Goal: Information Seeking & Learning: Check status

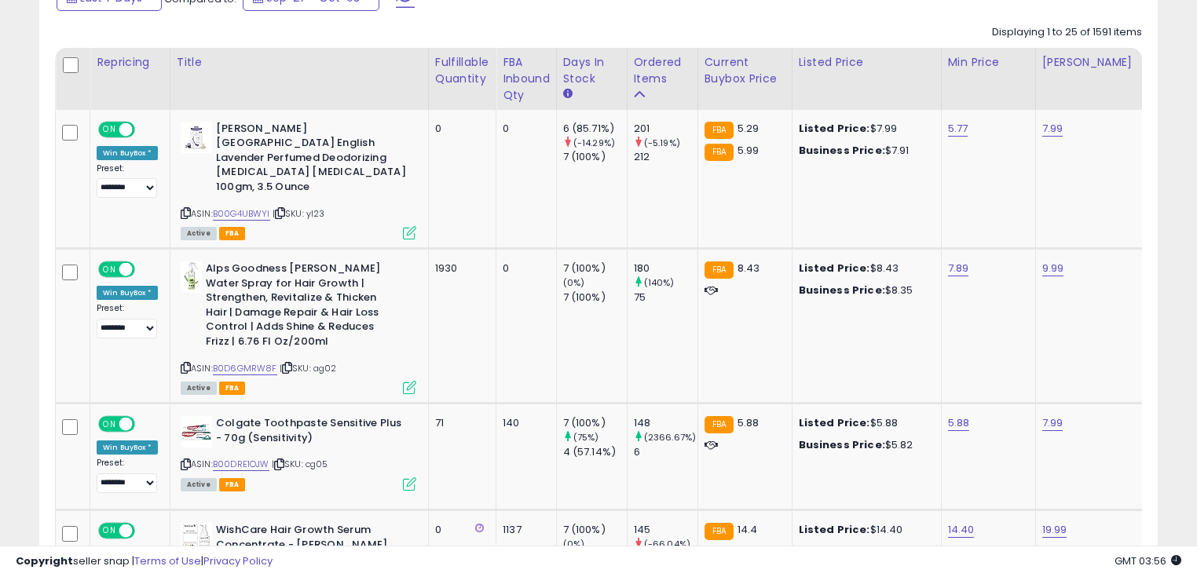
scroll to position [503, 0]
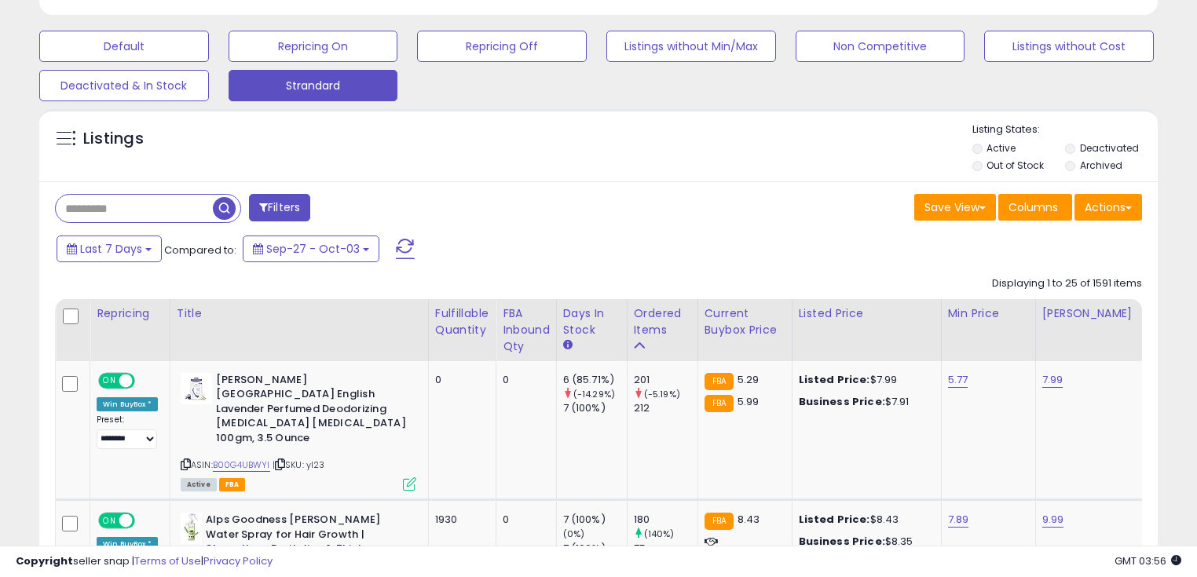
click at [134, 204] on input "text" at bounding box center [134, 208] width 157 height 27
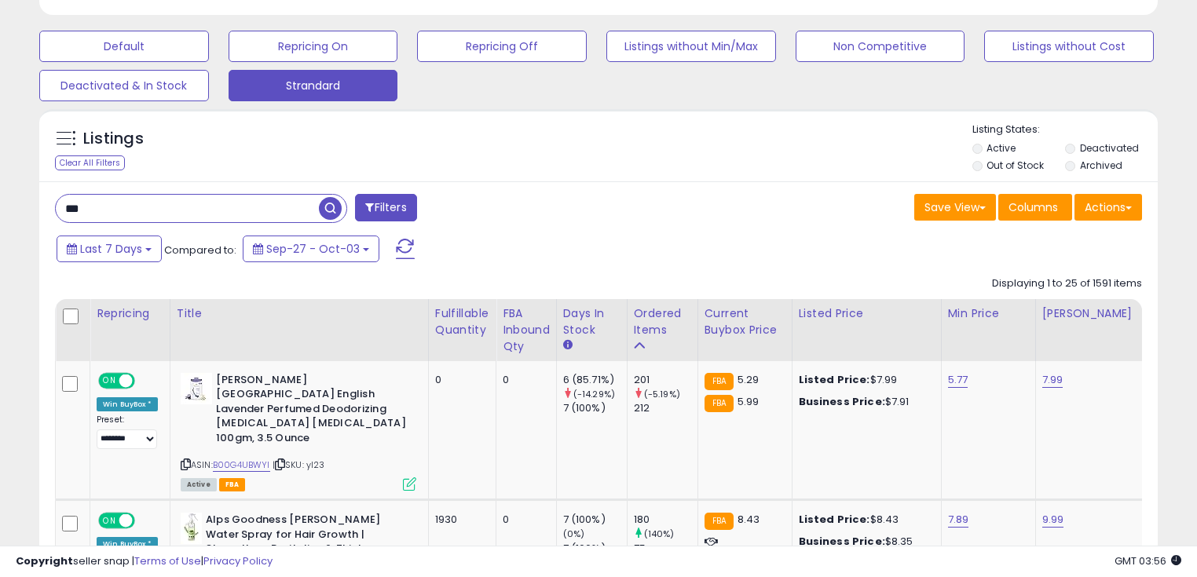
type input "*********"
click at [332, 211] on span "button" at bounding box center [330, 208] width 23 height 23
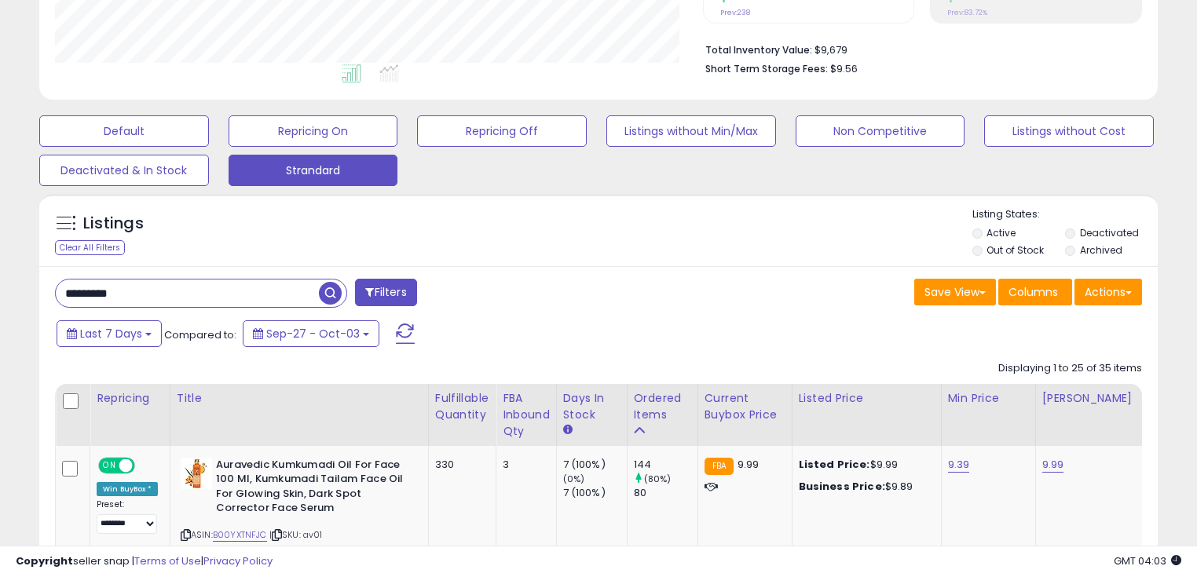
scroll to position [565, 0]
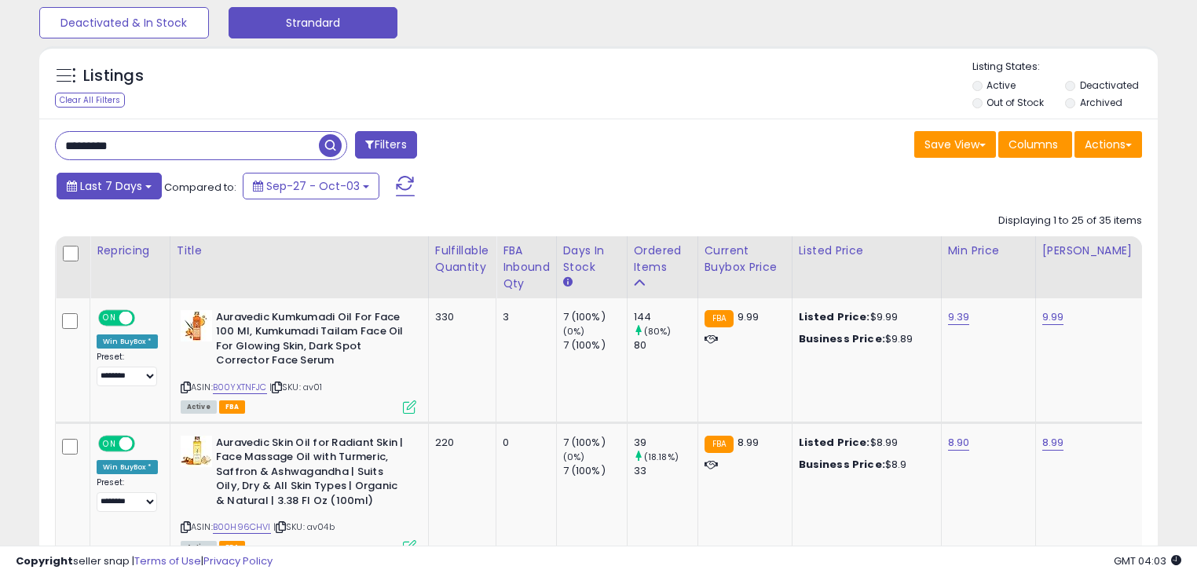
click at [111, 197] on button "Last 7 Days" at bounding box center [109, 186] width 105 height 27
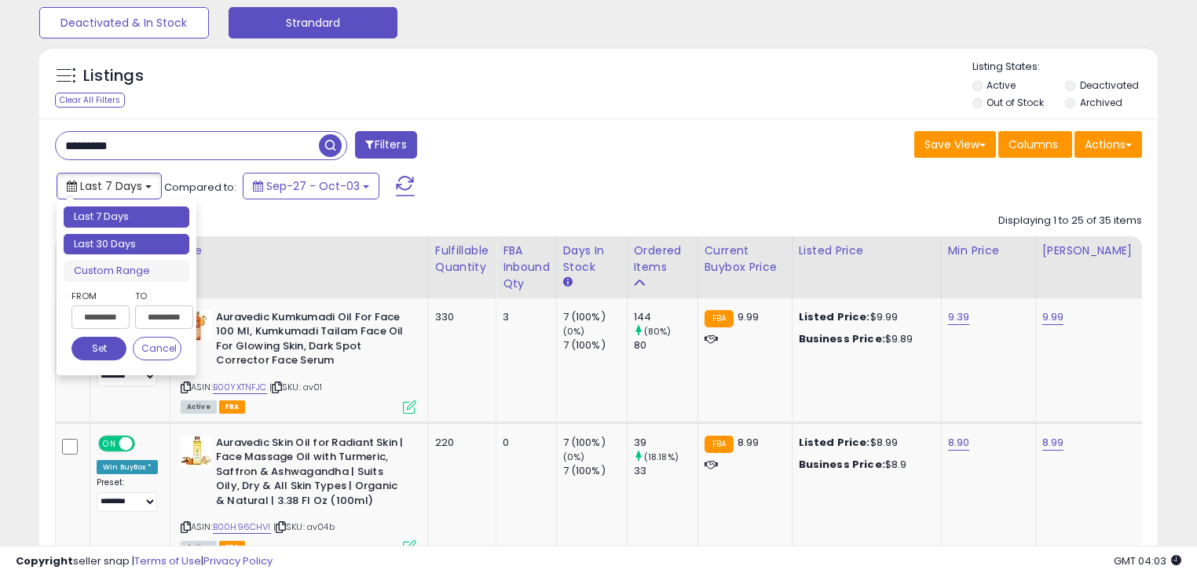
type input "**********"
click at [112, 242] on li "Last 30 Days" at bounding box center [127, 244] width 126 height 21
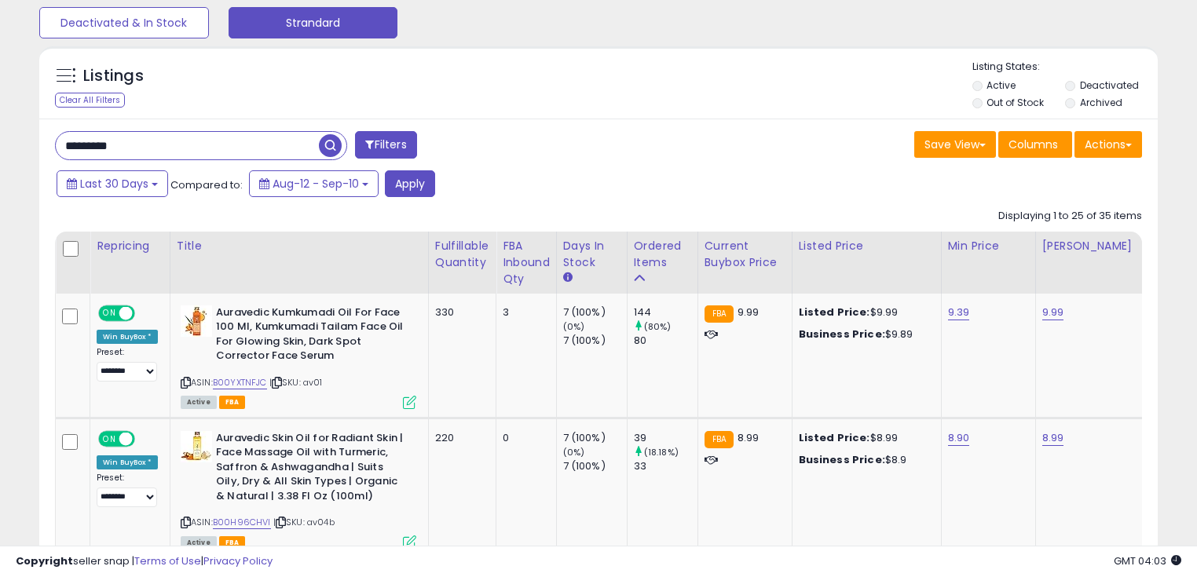
click at [324, 147] on span "button" at bounding box center [330, 145] width 23 height 23
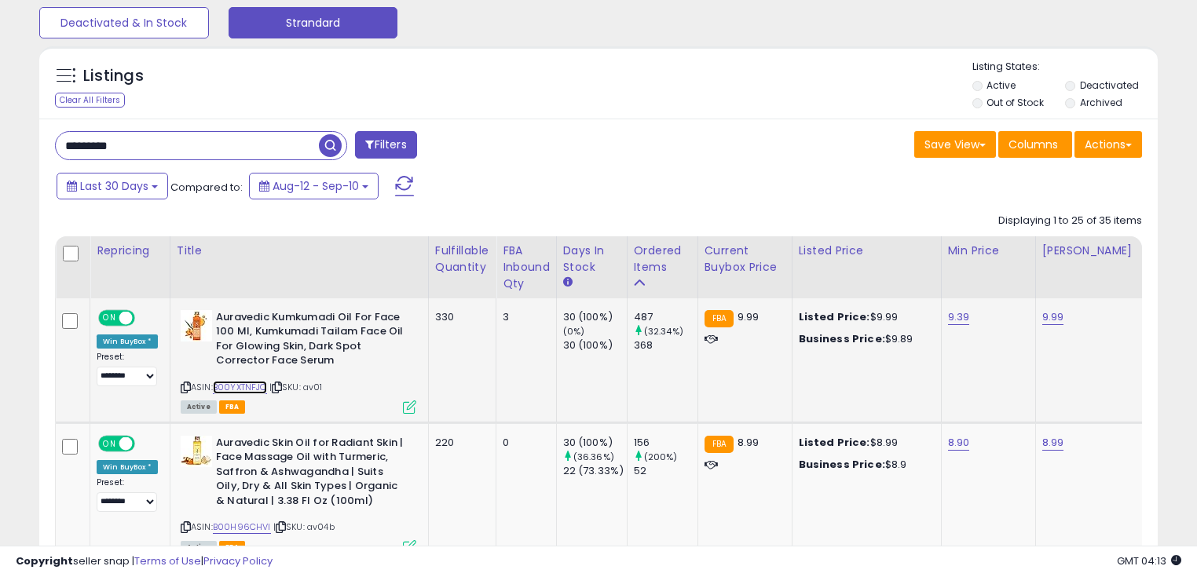
click at [232, 385] on link "B00YXTNFJC" at bounding box center [240, 387] width 54 height 13
click at [338, 144] on span "button" at bounding box center [330, 145] width 23 height 23
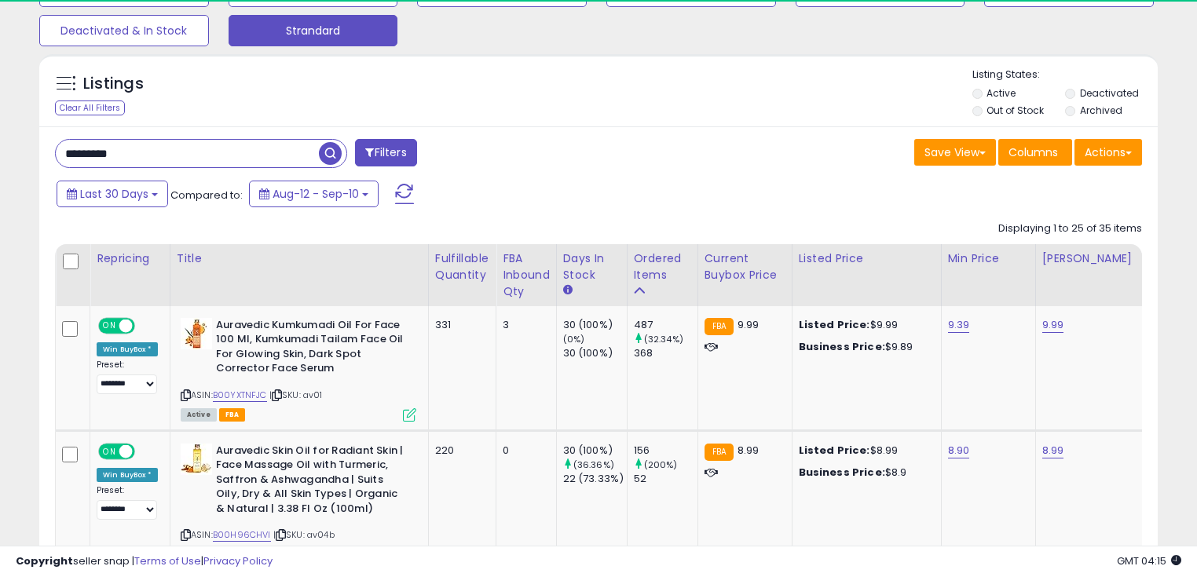
scroll to position [321, 647]
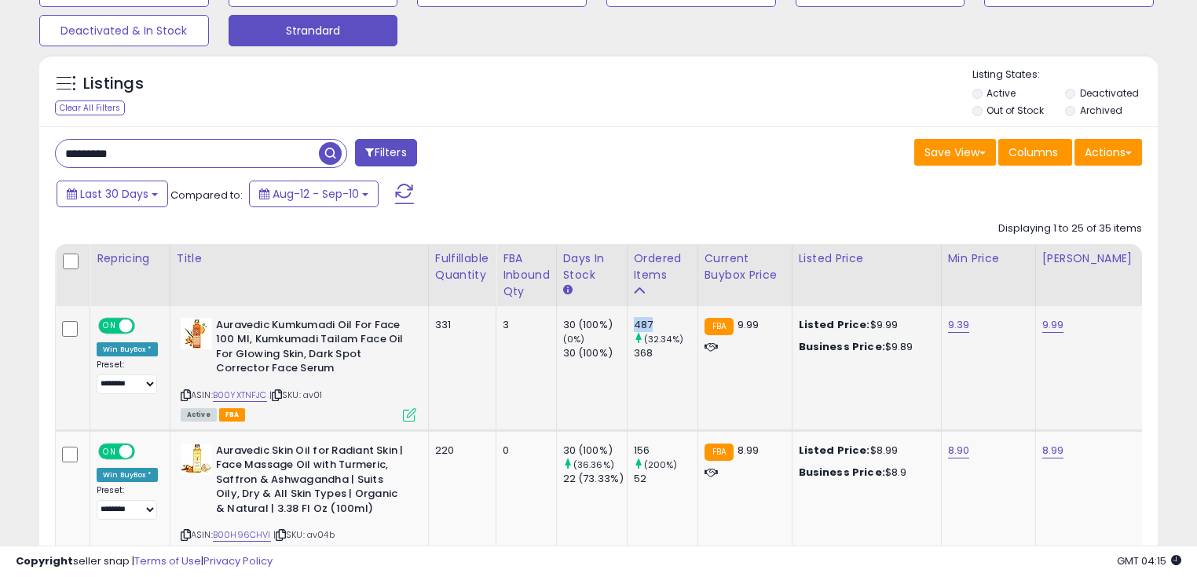
drag, startPoint x: 652, startPoint y: 324, endPoint x: 626, endPoint y: 320, distance: 26.2
click at [627, 320] on td "487 (32.34%) 368" at bounding box center [662, 368] width 71 height 124
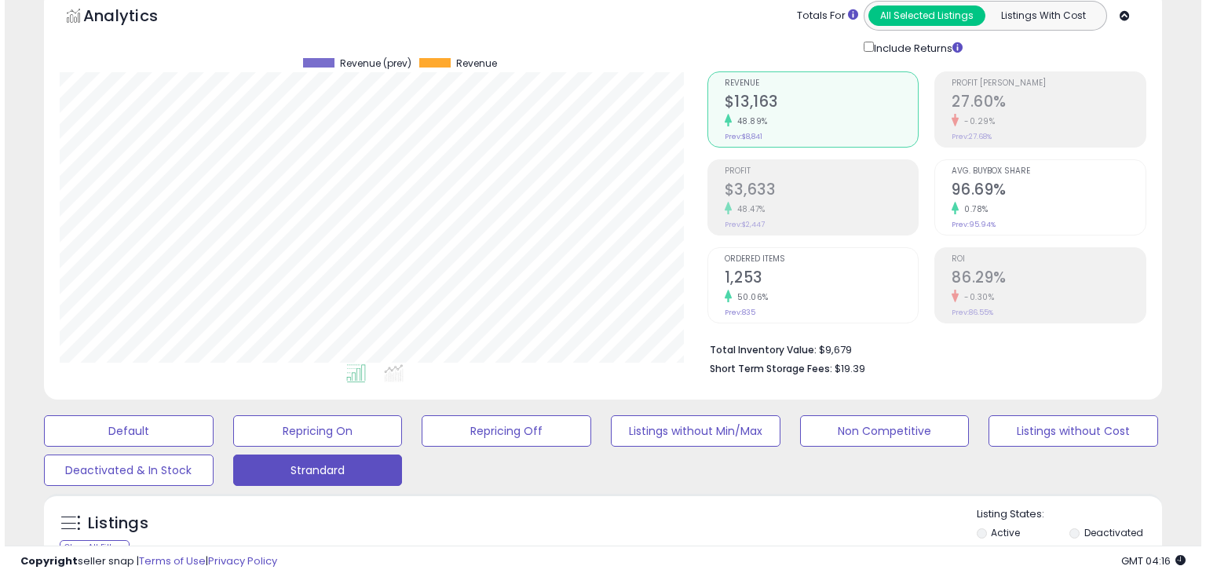
scroll to position [432, 0]
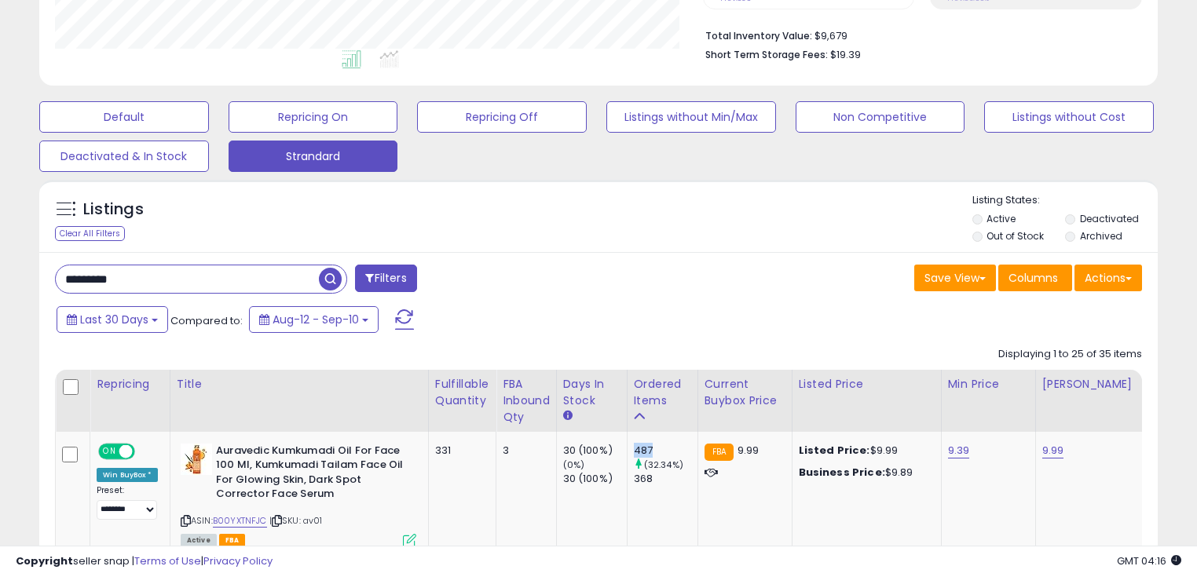
click at [112, 280] on input "*********" at bounding box center [187, 278] width 263 height 27
type input "****"
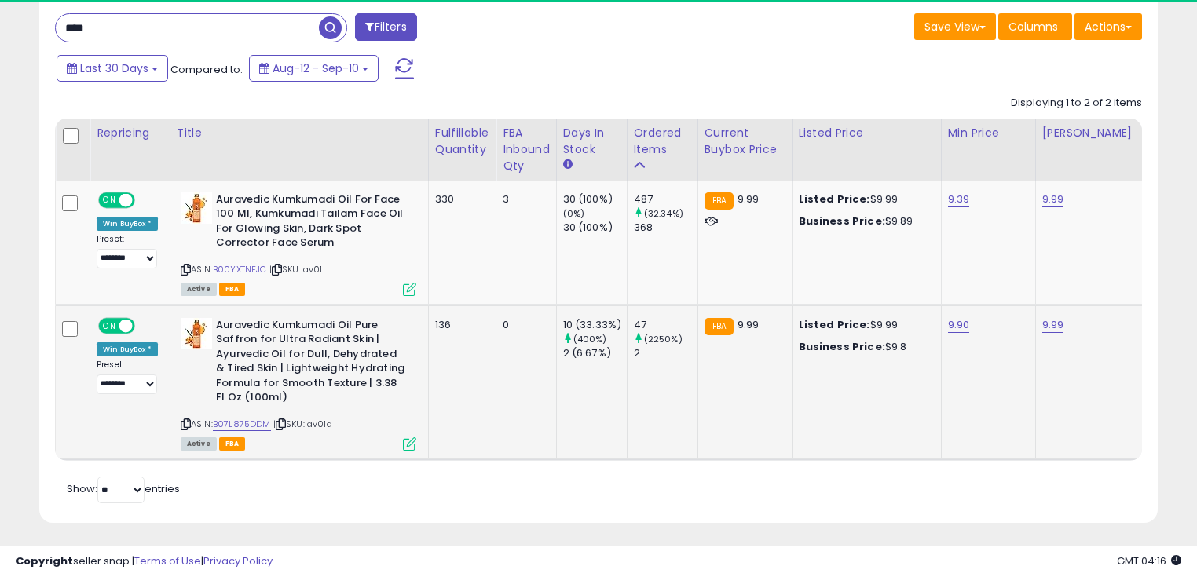
scroll to position [321, 647]
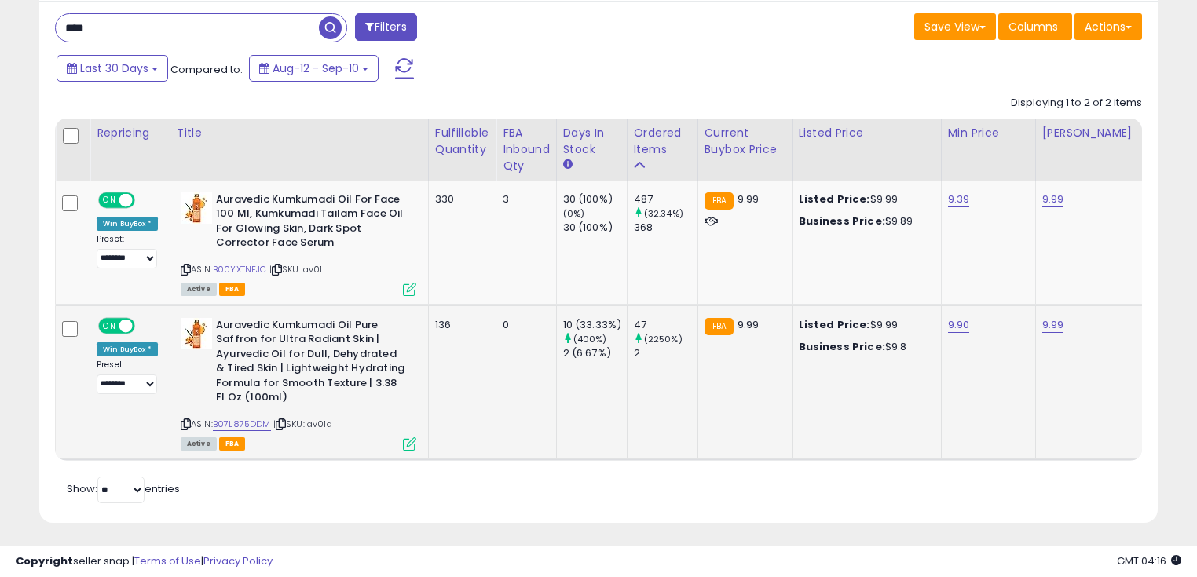
click at [637, 314] on td "47 (2250%) 2" at bounding box center [662, 382] width 71 height 155
click at [640, 320] on div "47" at bounding box center [666, 325] width 64 height 14
click at [115, 61] on span "Last 30 Days" at bounding box center [114, 68] width 68 height 16
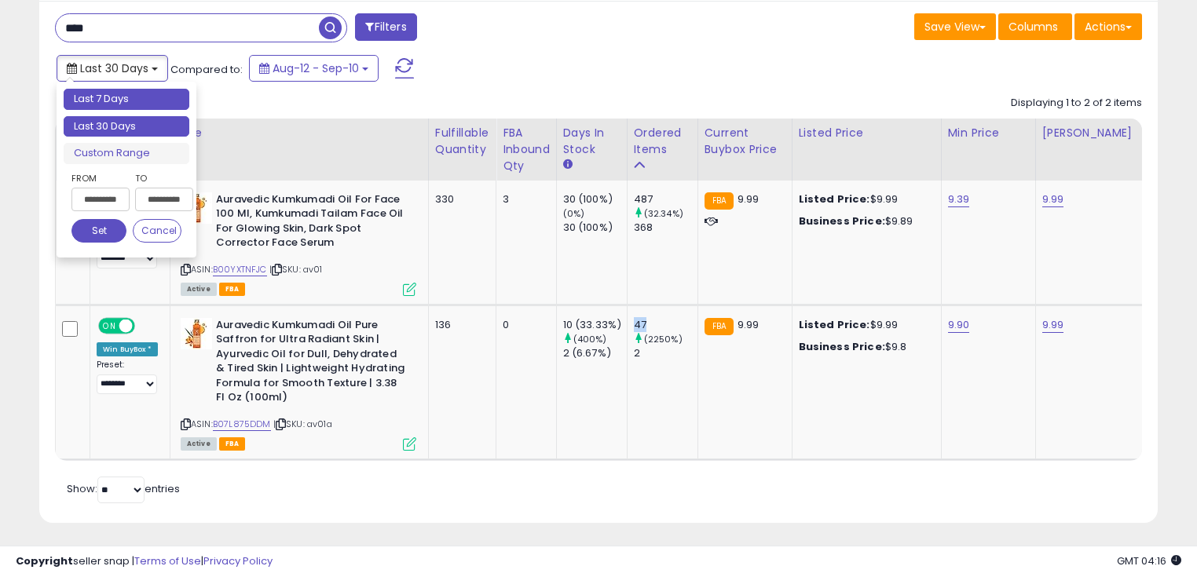
type input "**********"
click at [108, 98] on li "Last 7 Days" at bounding box center [127, 99] width 126 height 21
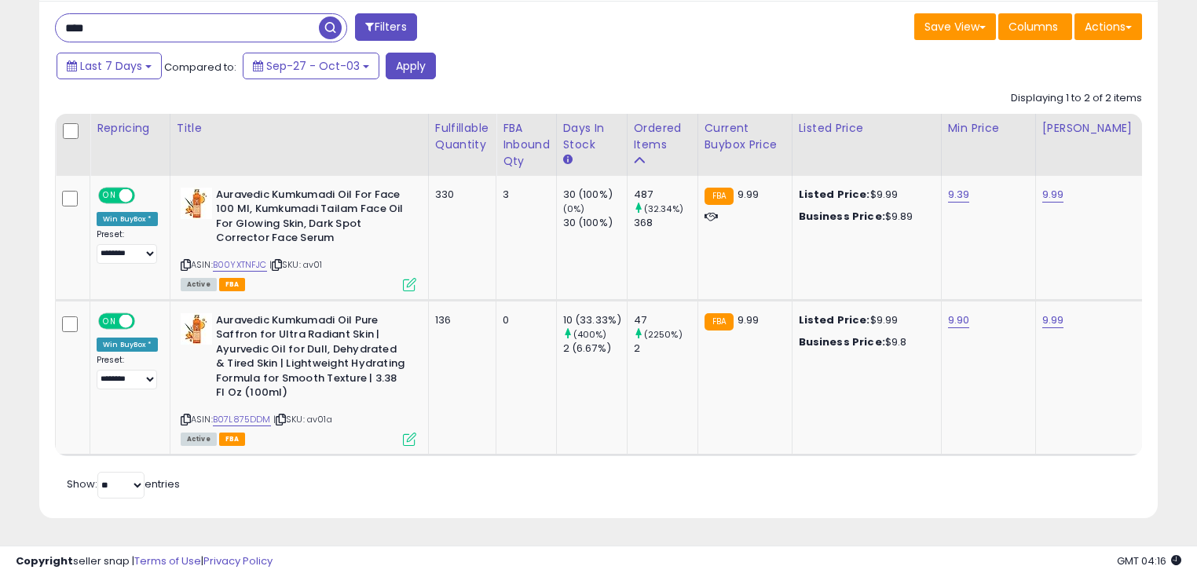
click at [327, 22] on span "button" at bounding box center [330, 27] width 23 height 23
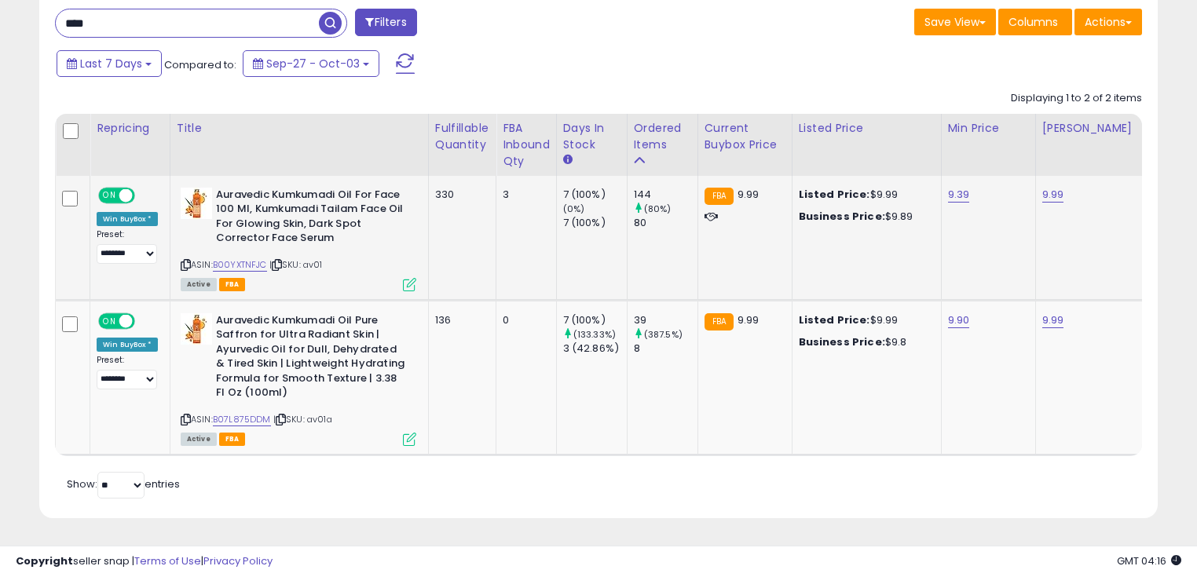
click at [641, 188] on div "144" at bounding box center [666, 195] width 64 height 14
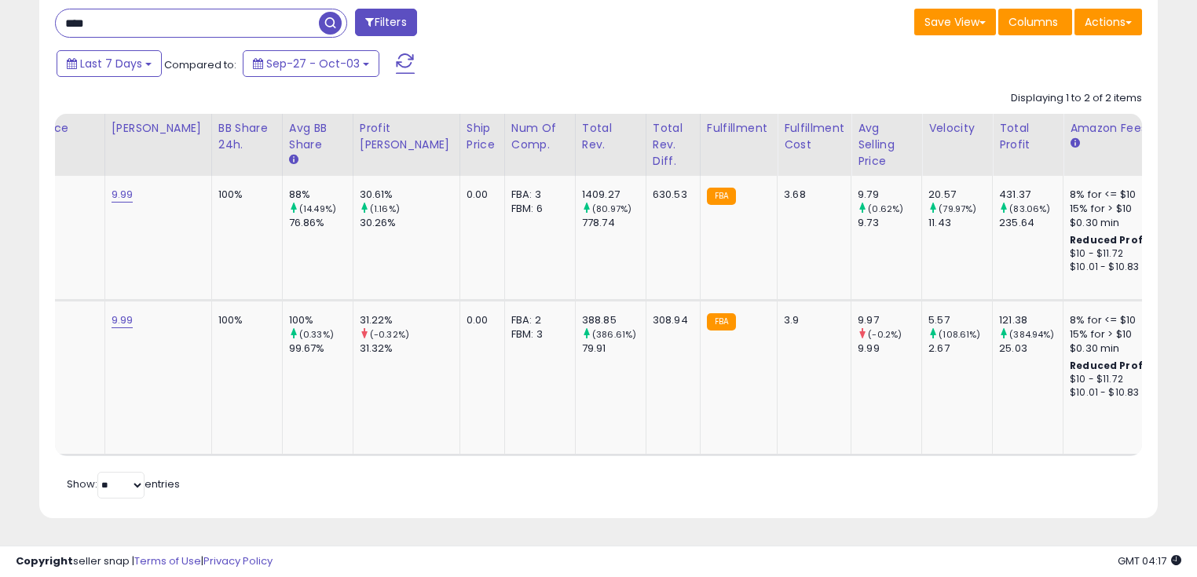
scroll to position [0, 0]
